Goal: Complete application form

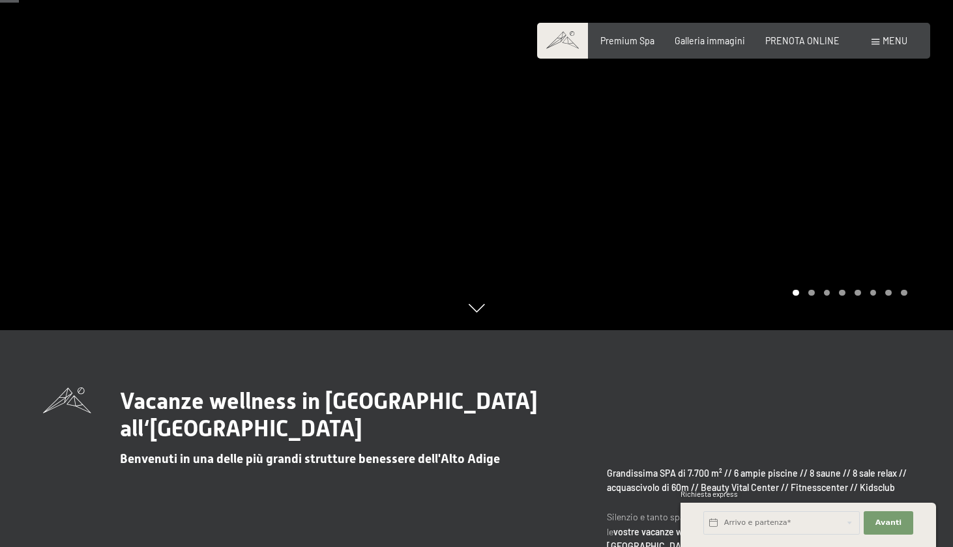
scroll to position [281, 0]
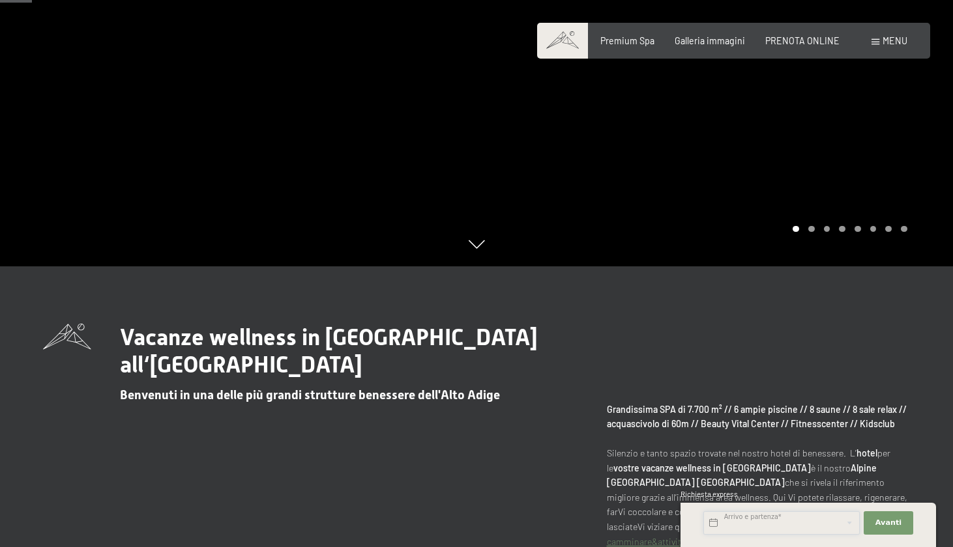
click at [751, 528] on input "text" at bounding box center [781, 522] width 156 height 23
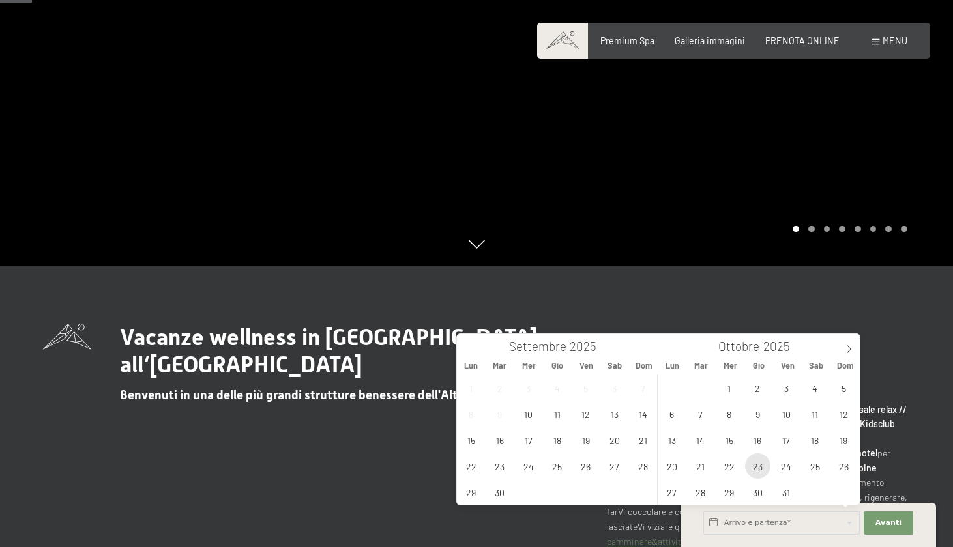
click at [760, 467] on span "23" at bounding box center [757, 465] width 25 height 25
click at [839, 470] on span "26" at bounding box center [843, 465] width 25 height 25
type input "Gio. 23/10/2025 - Dom. 26/10/2025"
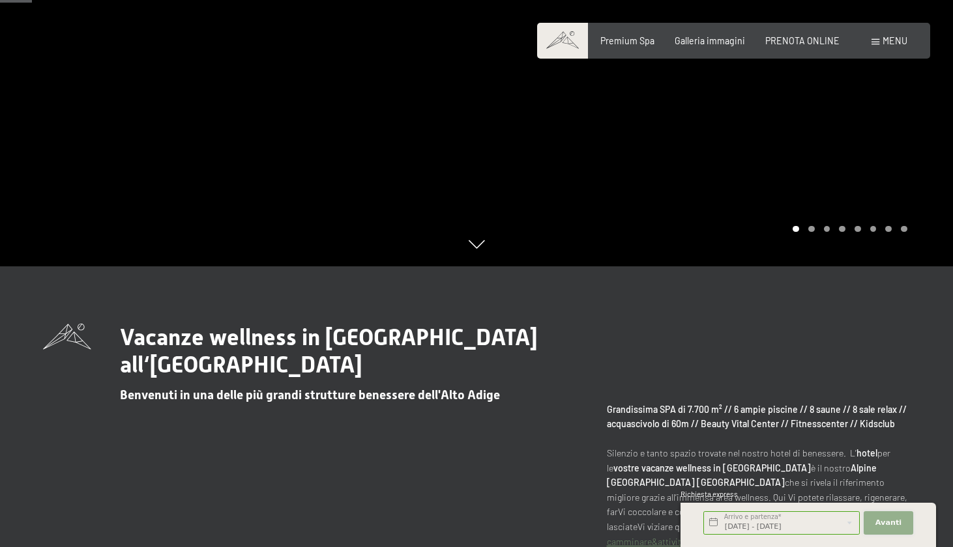
click at [902, 518] on button "Avanti Nascondere i campi dell'indirizzo" at bounding box center [888, 522] width 50 height 23
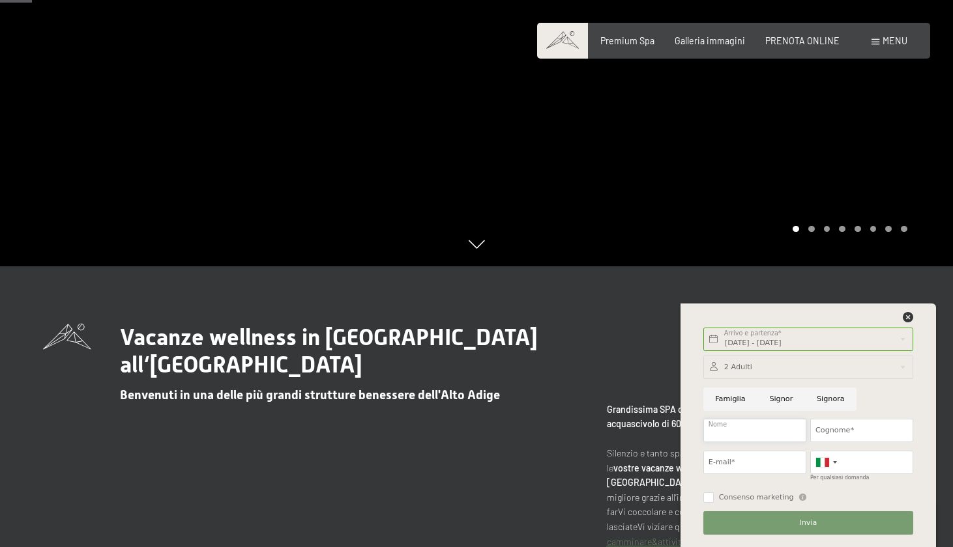
click at [749, 429] on input "Nome" at bounding box center [754, 430] width 103 height 23
type input "Davide"
type input "Tarter"
click at [777, 473] on input "E-mail*" at bounding box center [754, 462] width 103 height 23
type input "tarterdavide@gmail.com"
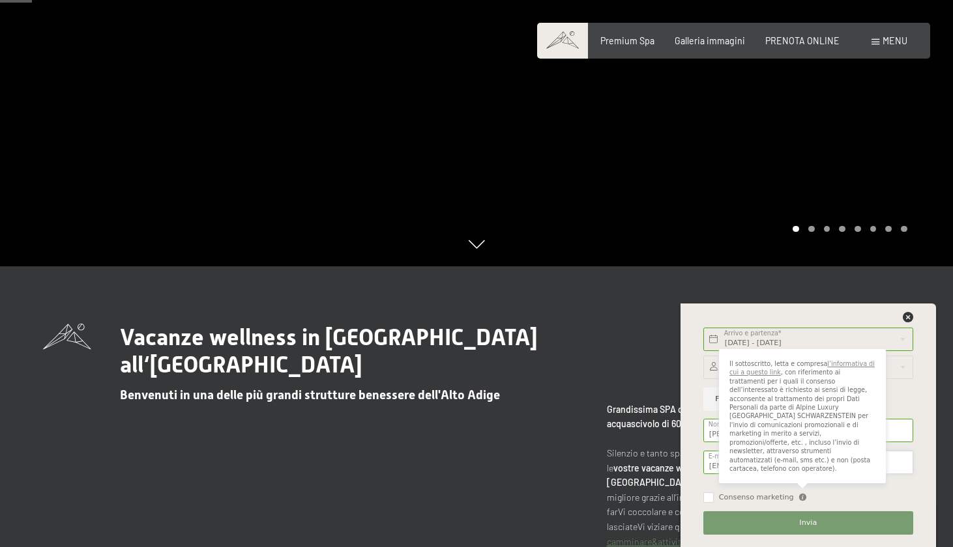
type input "3401484504"
click at [776, 489] on div "Il sottoscritto, letta e compresa l’informativa di cui a questo link , con rife…" at bounding box center [802, 421] width 167 height 145
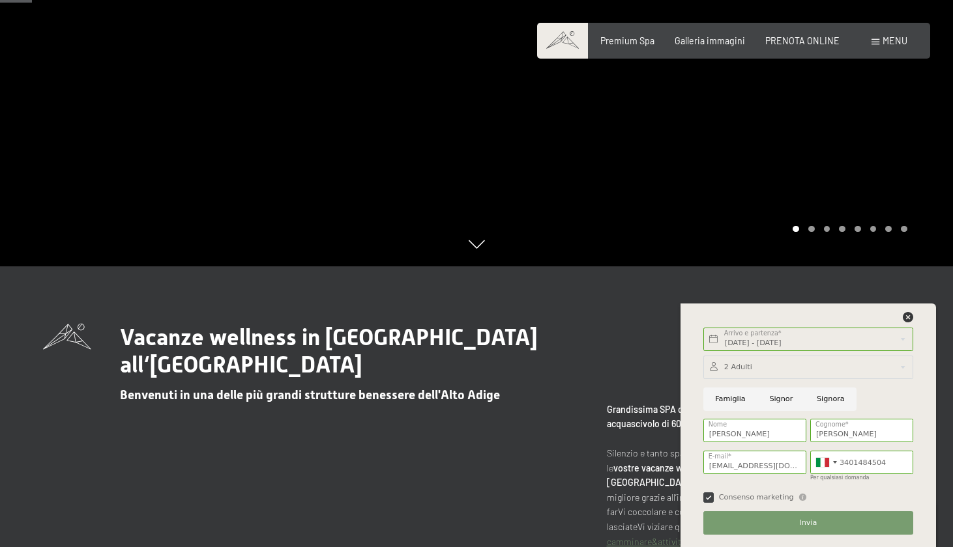
click at [770, 502] on span "Consenso marketing" at bounding box center [756, 498] width 75 height 10
click at [713, 502] on input "Consenso marketing" at bounding box center [708, 498] width 10 height 10
click at [766, 500] on span "Consenso marketing" at bounding box center [756, 498] width 75 height 10
click at [713, 500] on input "Consenso marketing" at bounding box center [708, 498] width 10 height 10
click at [704, 496] on input "Consenso marketing" at bounding box center [708, 498] width 10 height 10
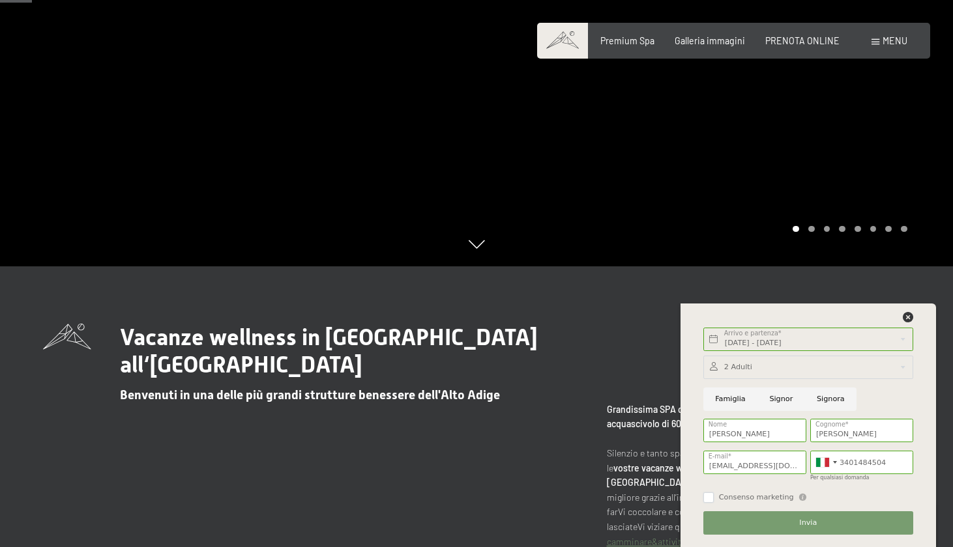
checkbox input "false"
click at [737, 528] on button "Invia" at bounding box center [808, 522] width 210 height 23
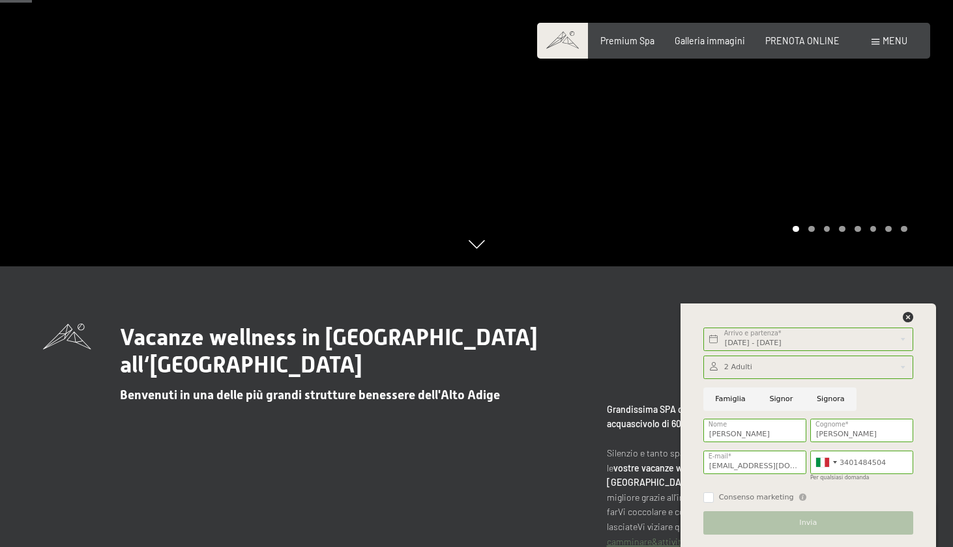
scroll to position [0, 0]
